Goal: Task Accomplishment & Management: Complete application form

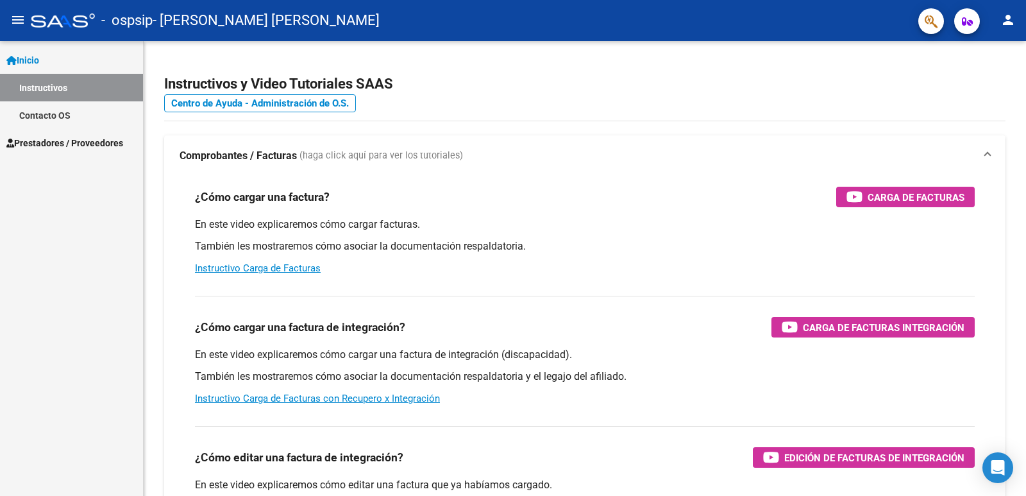
click at [88, 145] on span "Prestadores / Proveedores" at bounding box center [64, 143] width 117 height 14
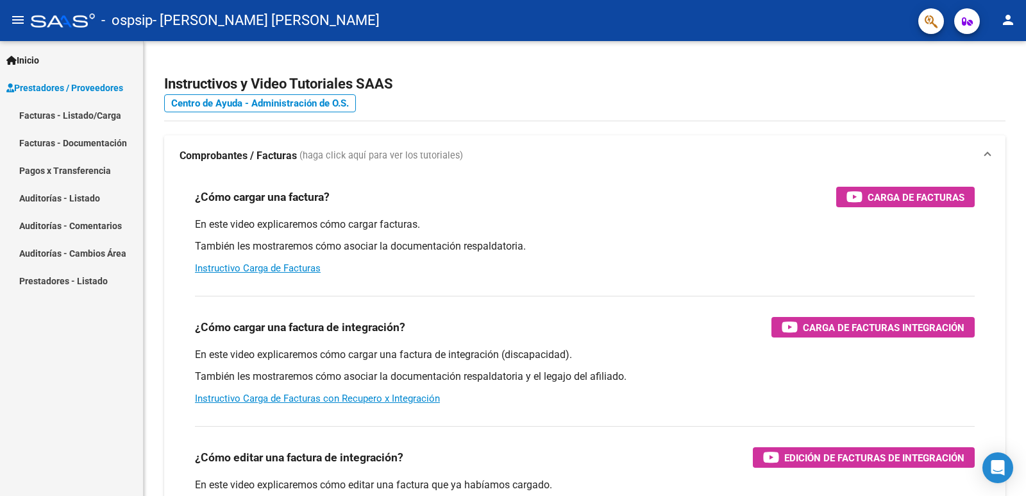
click at [77, 110] on link "Facturas - Listado/Carga" at bounding box center [71, 115] width 143 height 28
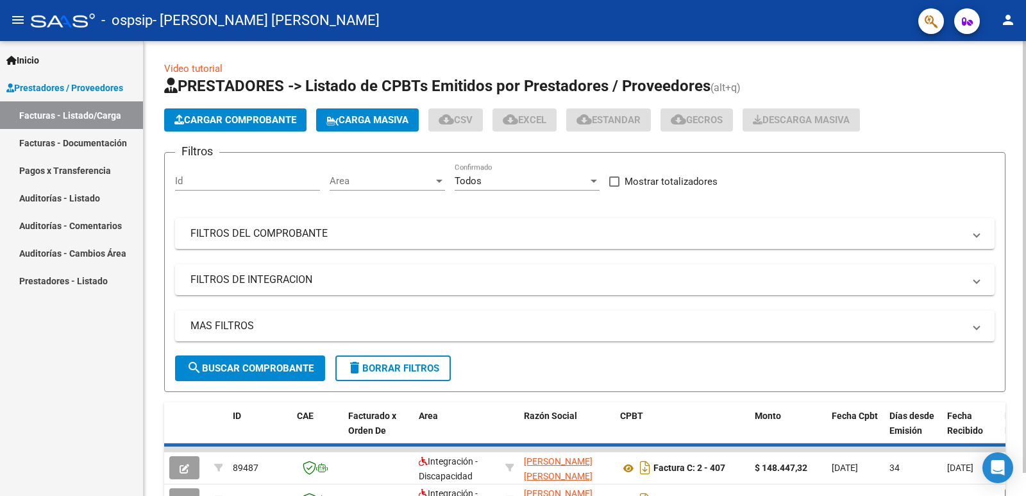
click at [225, 112] on button "Cargar Comprobante" at bounding box center [235, 119] width 142 height 23
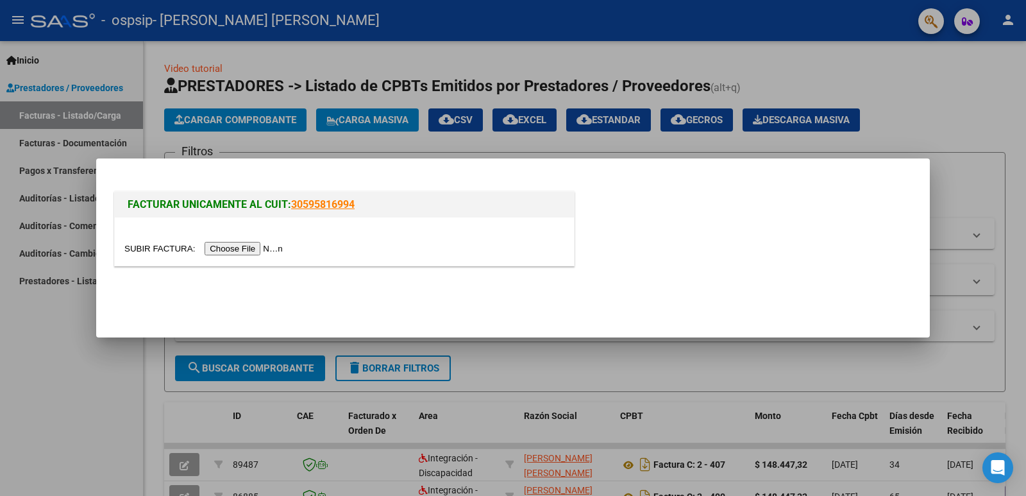
click at [223, 249] on input "file" at bounding box center [205, 248] width 162 height 13
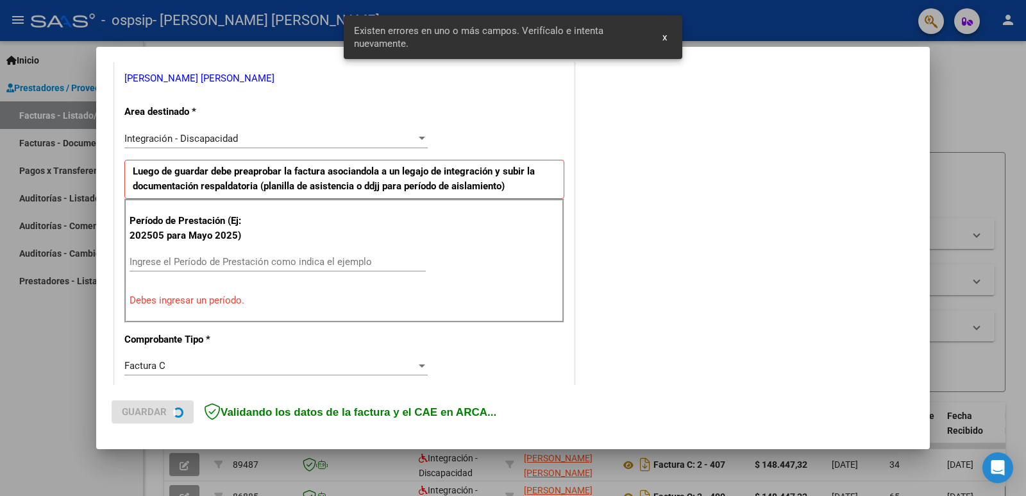
scroll to position [262, 0]
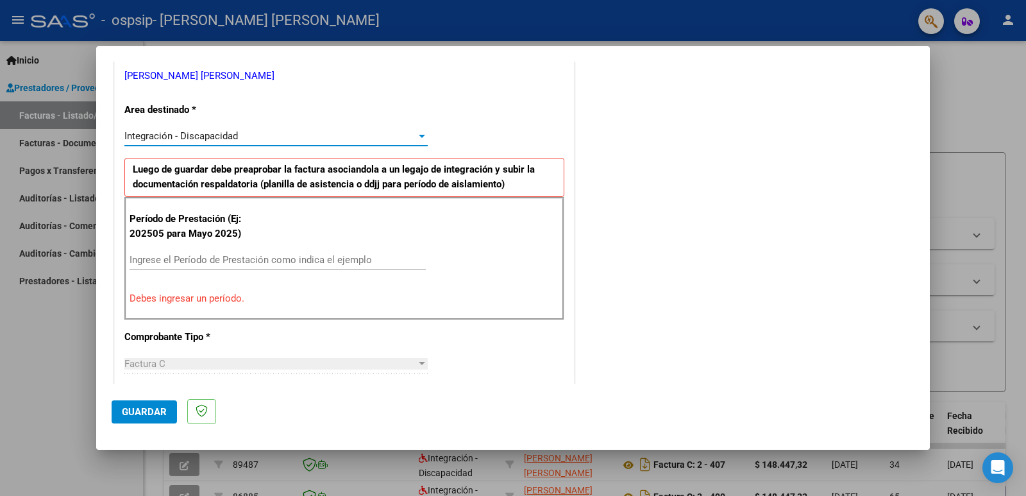
click at [197, 138] on span "Integración - Discapacidad" at bounding box center [181, 136] width 114 height 12
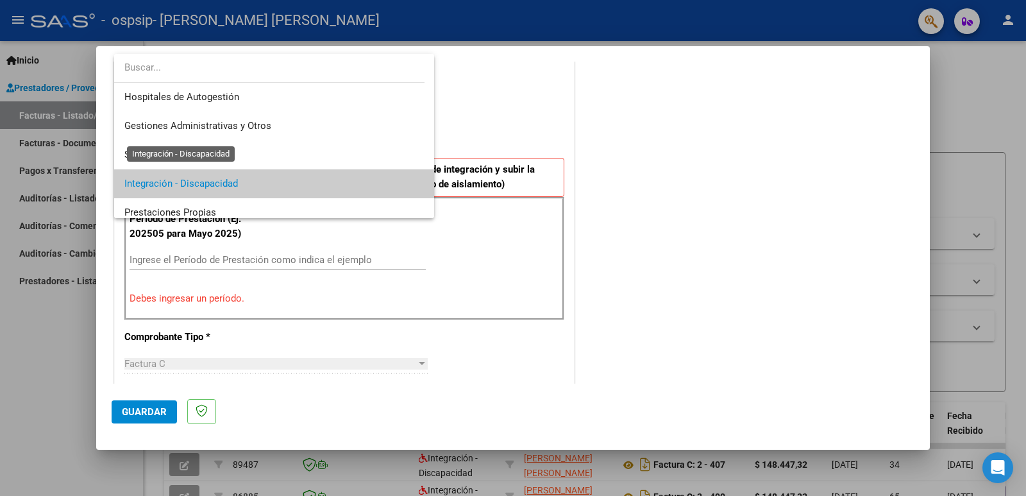
scroll to position [48, 0]
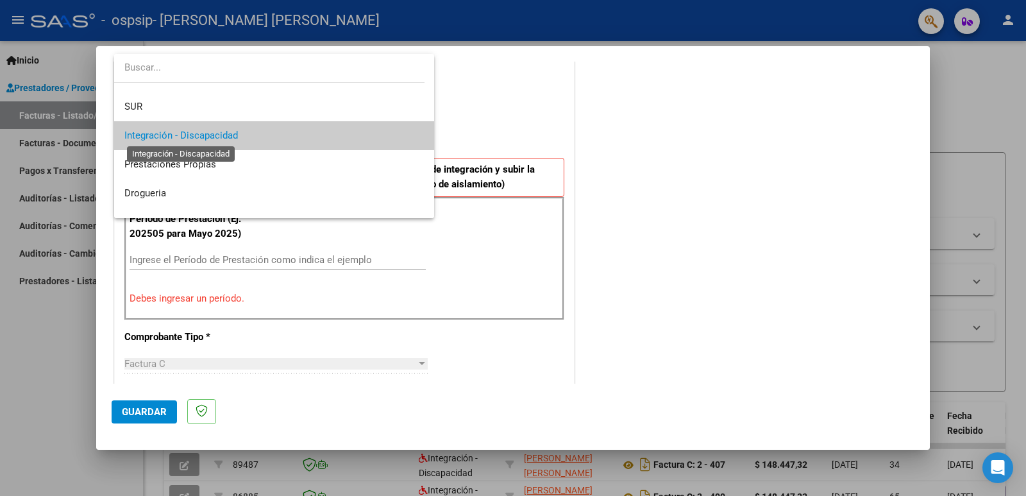
click at [200, 141] on span "Integración - Discapacidad" at bounding box center [181, 136] width 114 height 12
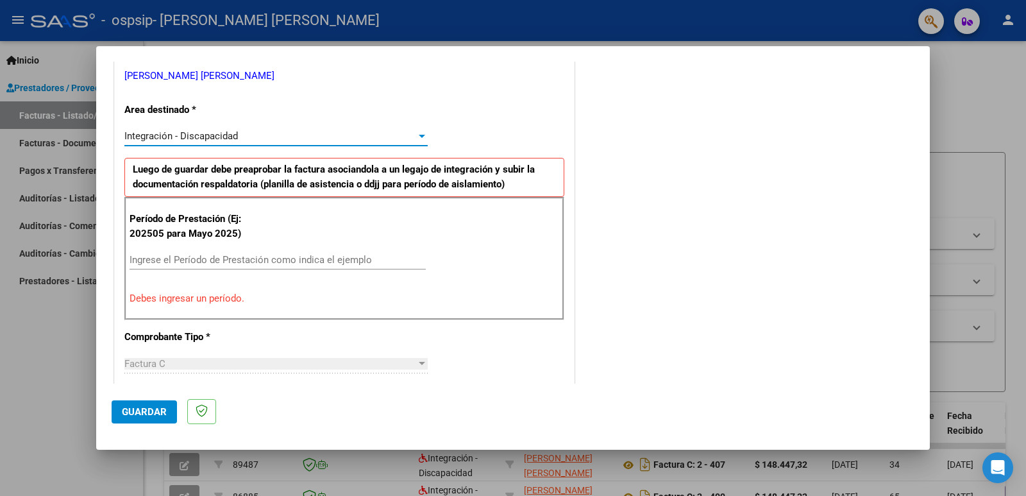
click at [217, 253] on div "Ingrese el Período de Prestación como indica el ejemplo" at bounding box center [278, 259] width 296 height 19
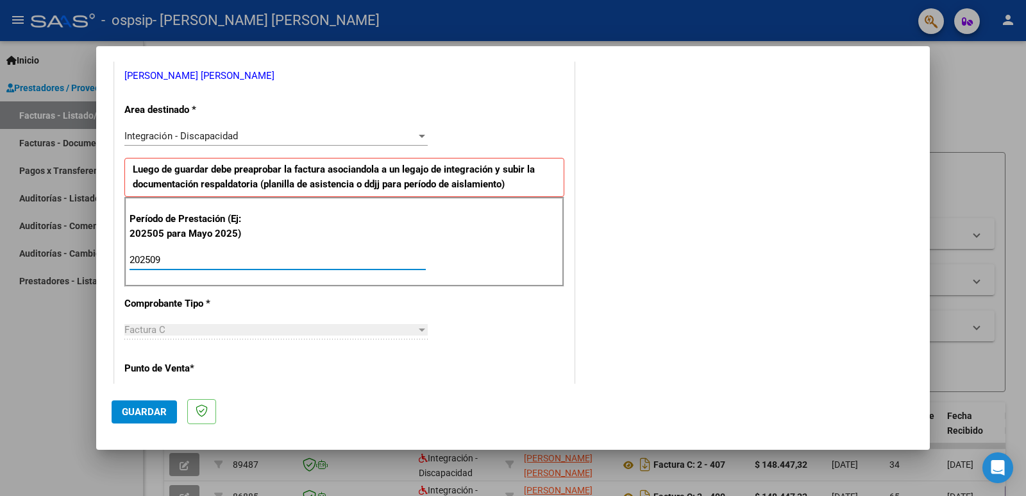
type input "202509"
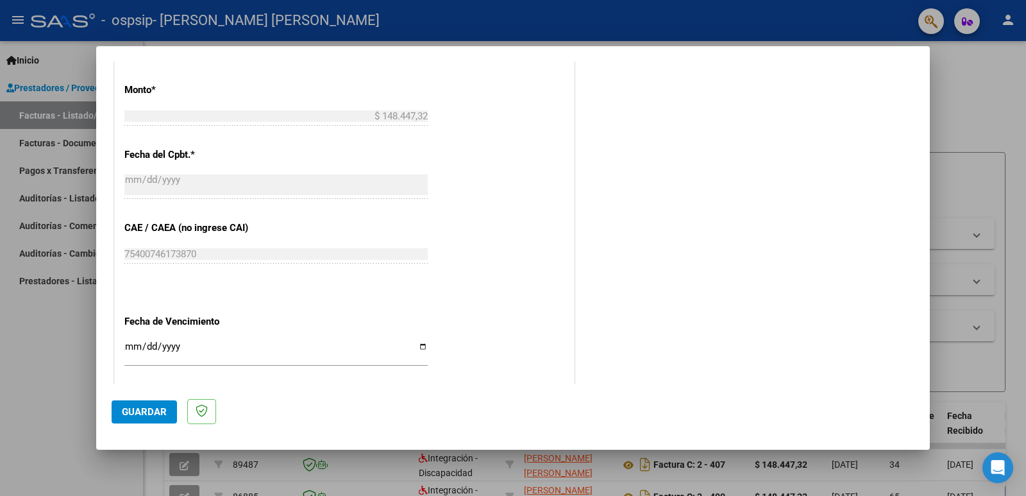
scroll to position [807, 0]
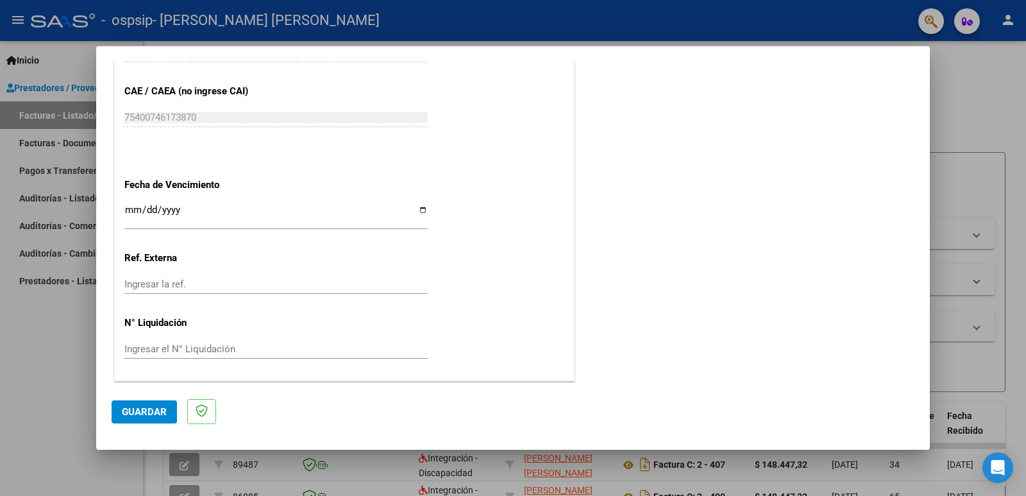
click at [142, 414] on span "Guardar" at bounding box center [144, 412] width 45 height 12
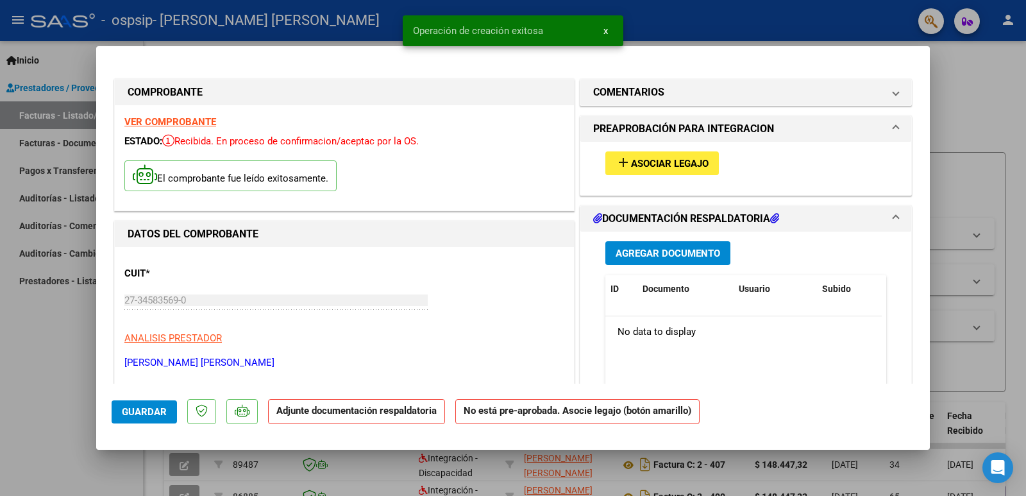
click at [654, 159] on span "Asociar Legajo" at bounding box center [670, 164] width 78 height 12
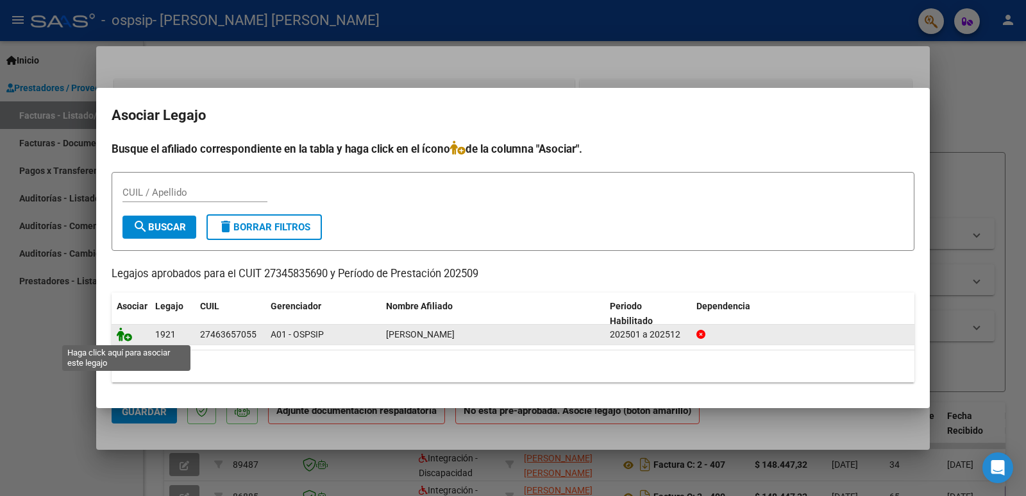
click at [126, 336] on icon at bounding box center [124, 334] width 15 height 14
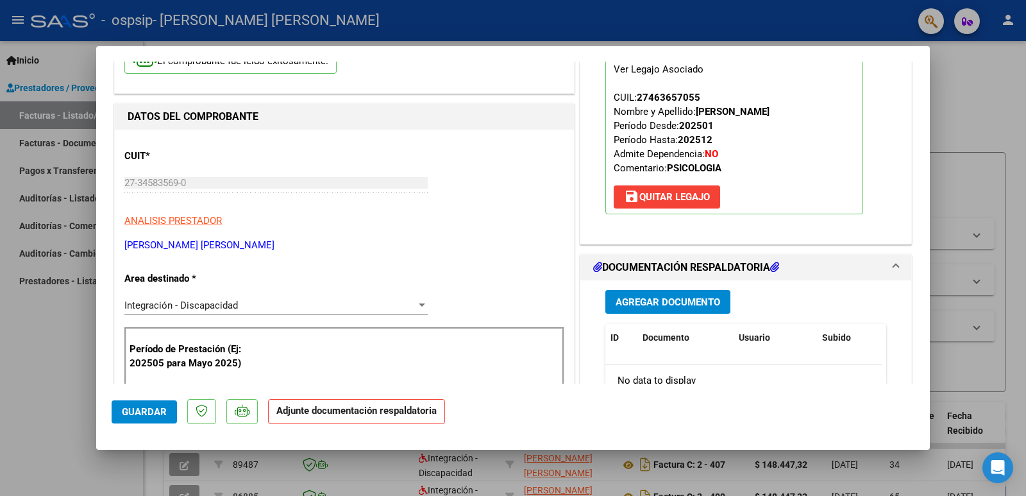
scroll to position [192, 0]
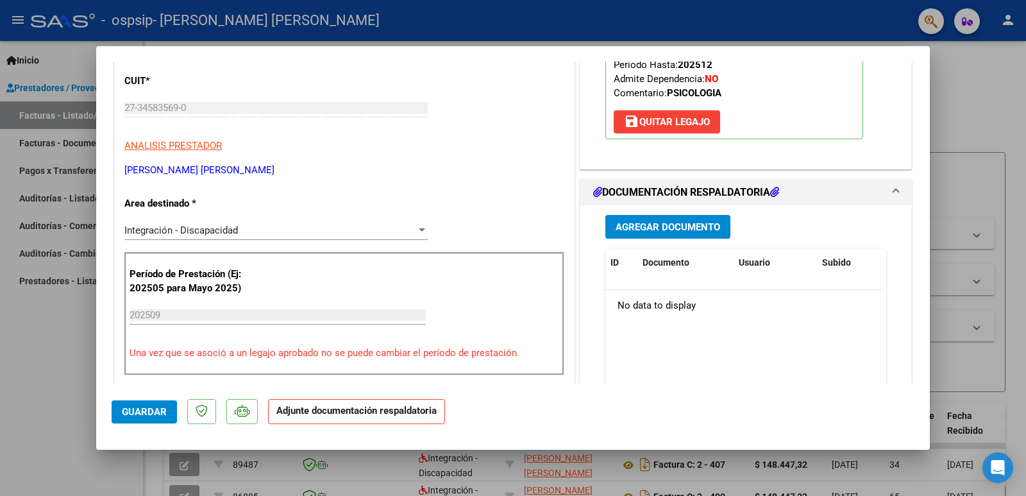
click at [664, 223] on span "Agregar Documento" at bounding box center [668, 227] width 105 height 12
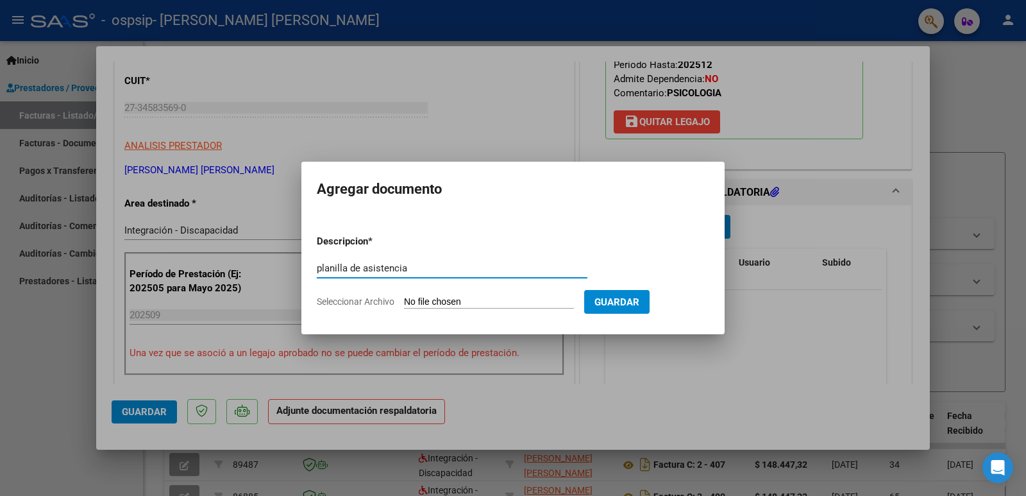
type input "planilla de asistencia"
click at [476, 308] on input "Seleccionar Archivo" at bounding box center [489, 302] width 170 height 12
type input "C:\fakepath\27345835690_011_00002_00000414.pdf"
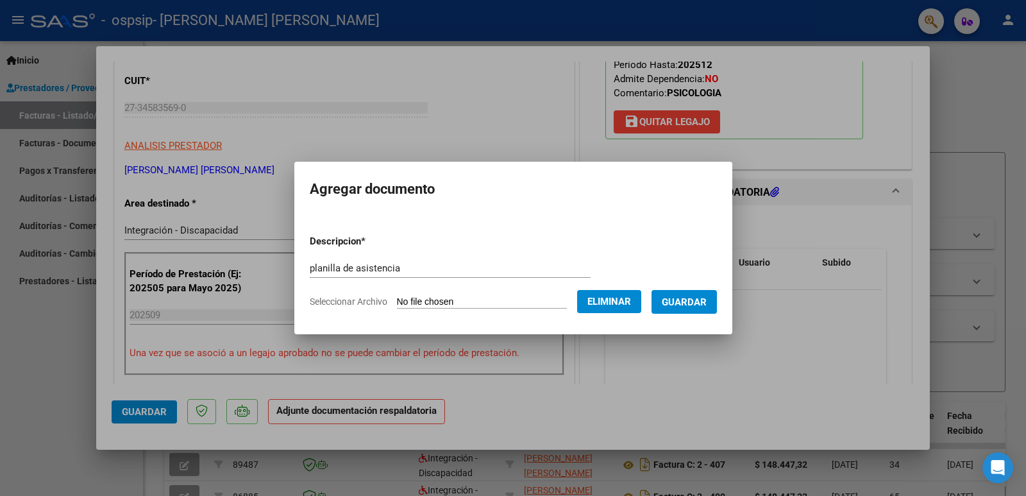
click at [601, 300] on span "Eliminar" at bounding box center [609, 302] width 44 height 12
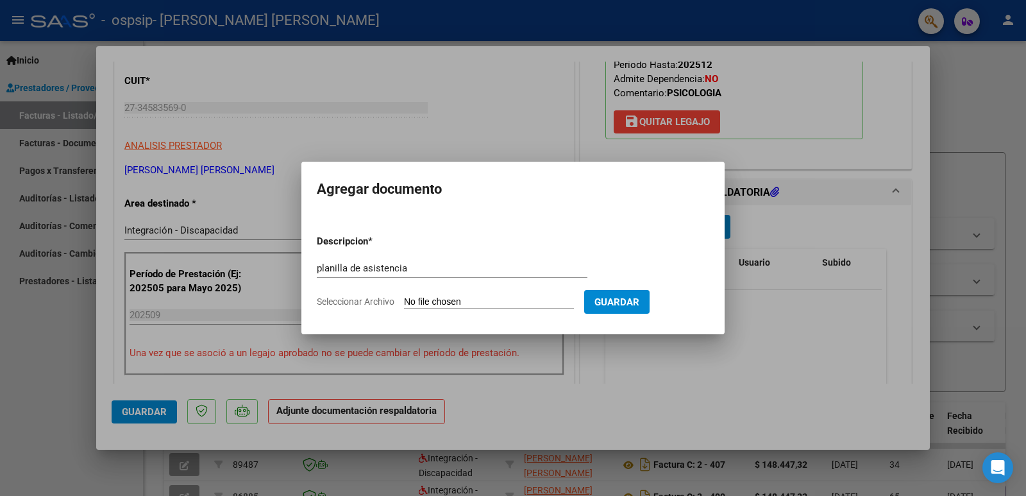
click at [344, 303] on span "Seleccionar Archivo" at bounding box center [356, 301] width 78 height 10
click at [404, 303] on input "Seleccionar Archivo" at bounding box center [489, 302] width 170 height 12
type input "C:\fakepath\FERNANDEZSEPT25.pdf"
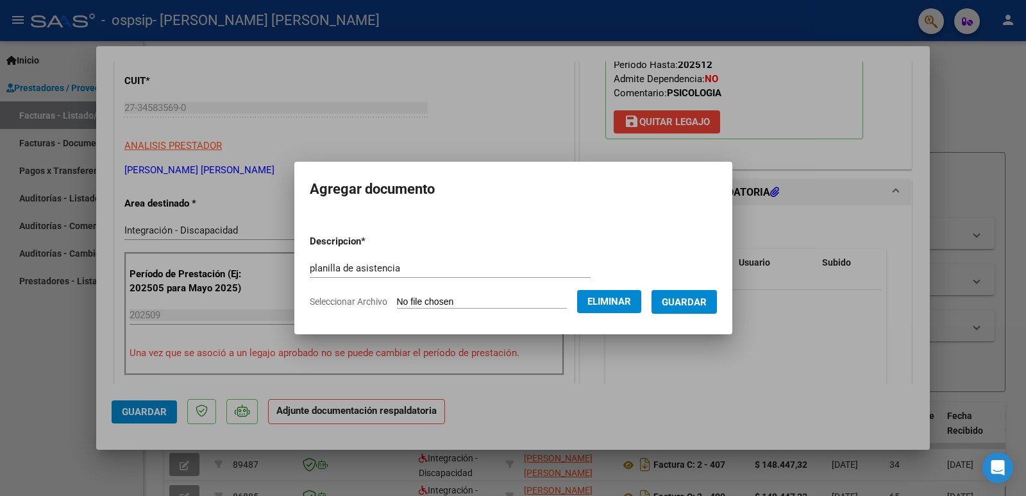
click at [686, 299] on span "Guardar" at bounding box center [684, 302] width 45 height 12
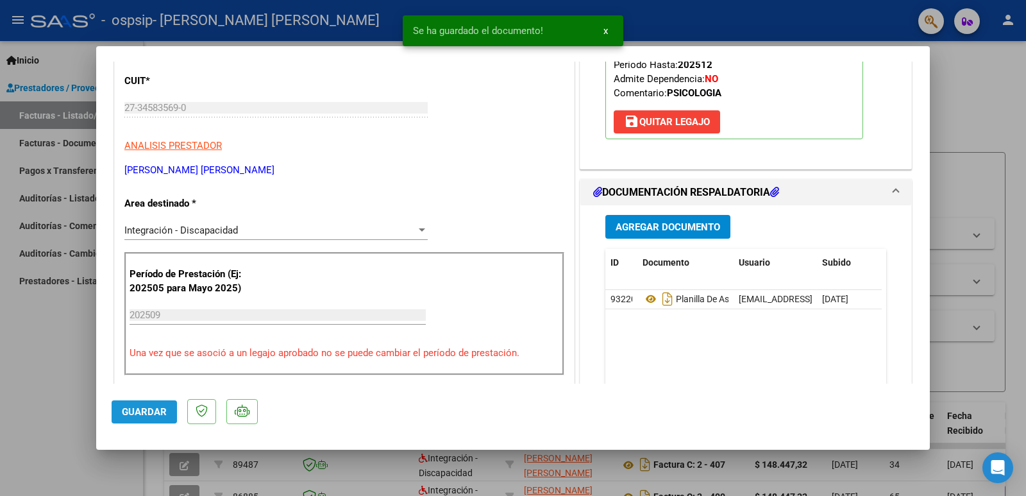
click at [124, 409] on span "Guardar" at bounding box center [144, 412] width 45 height 12
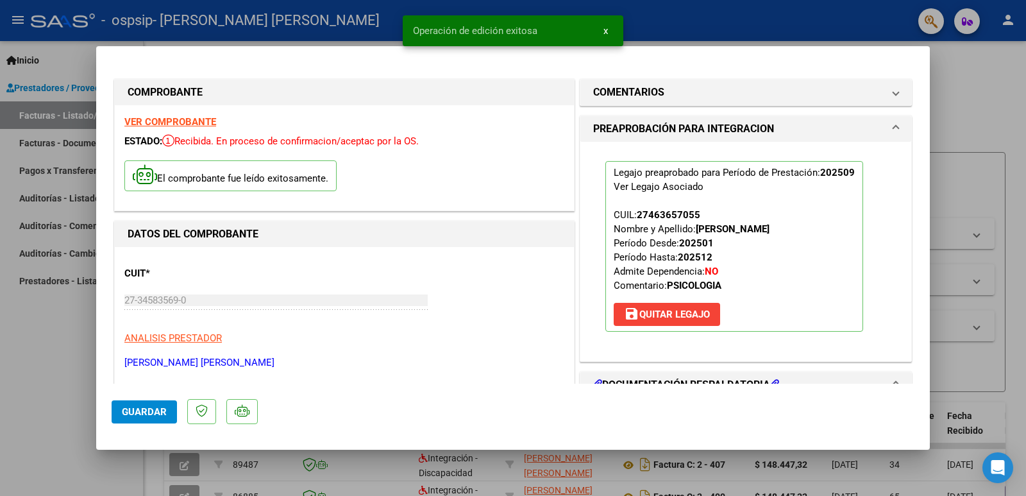
click at [978, 100] on div at bounding box center [513, 248] width 1026 height 496
